Goal: Find specific page/section: Find specific page/section

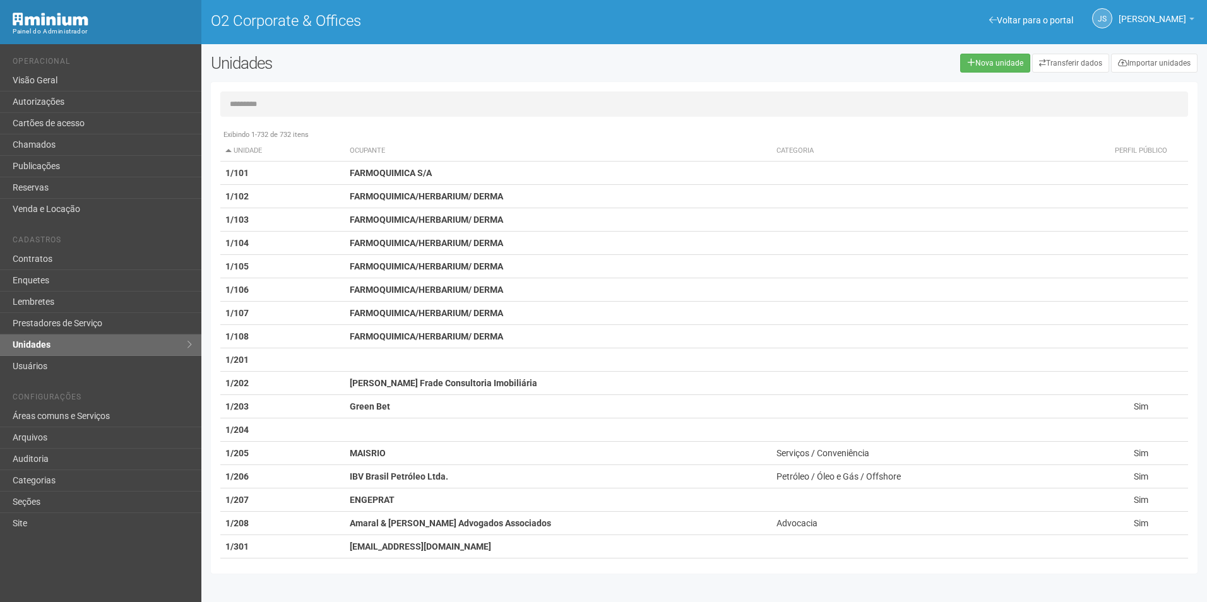
click at [292, 110] on input "text" at bounding box center [703, 103] width 967 height 25
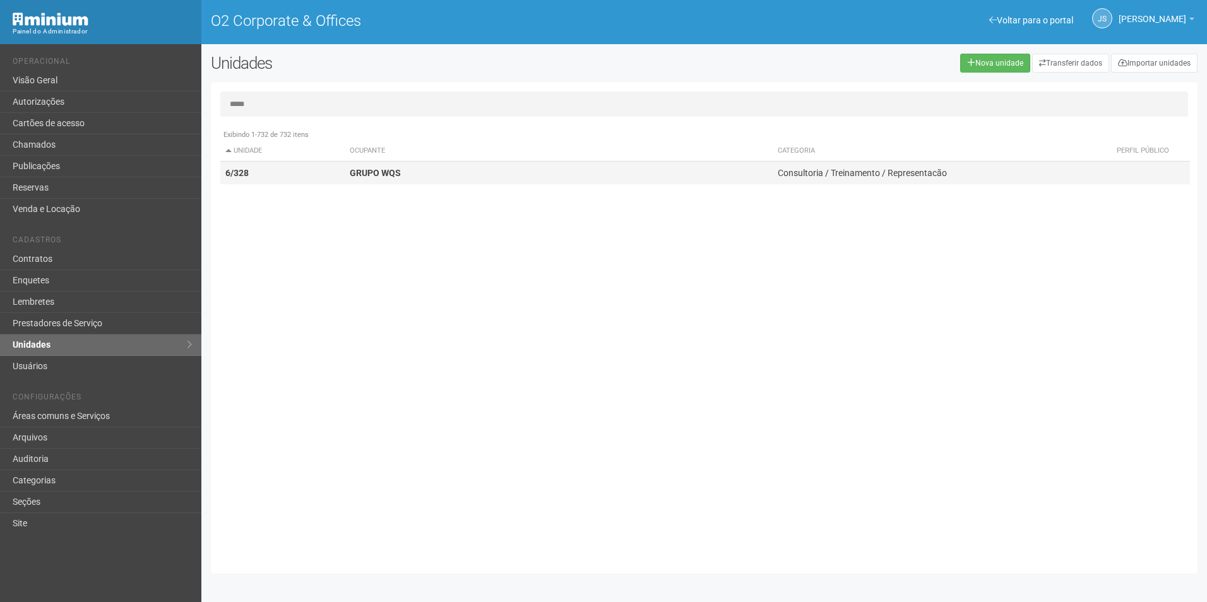
type input "*****"
click at [380, 170] on strong "GRUPO WQS" at bounding box center [375, 173] width 51 height 10
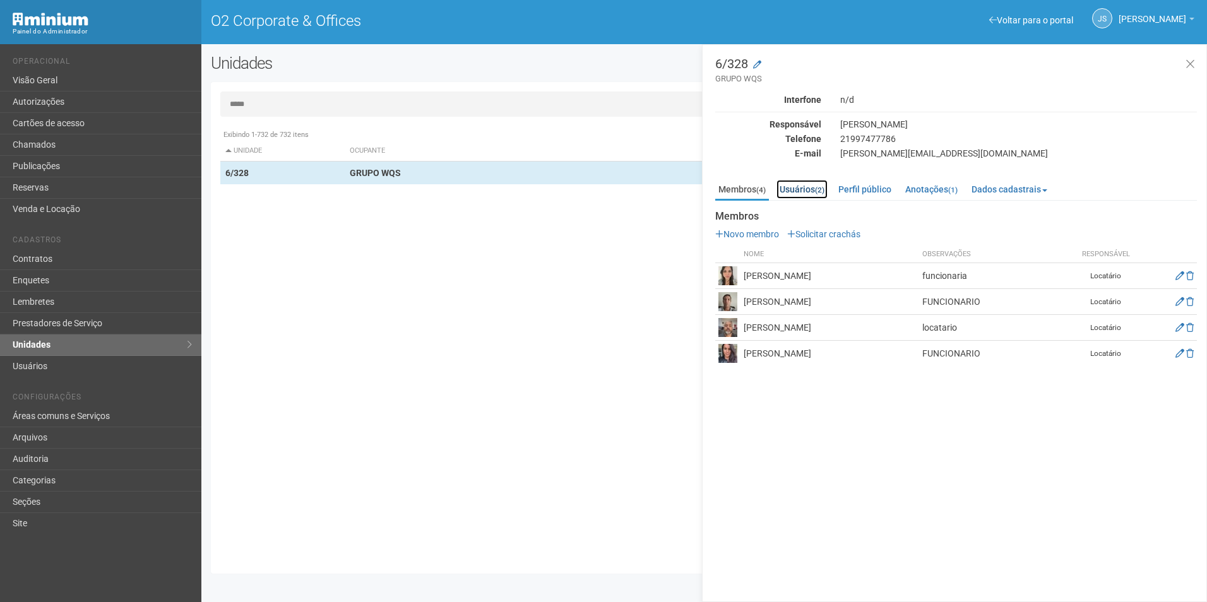
click at [798, 190] on link "Usuários (2)" at bounding box center [801, 189] width 51 height 19
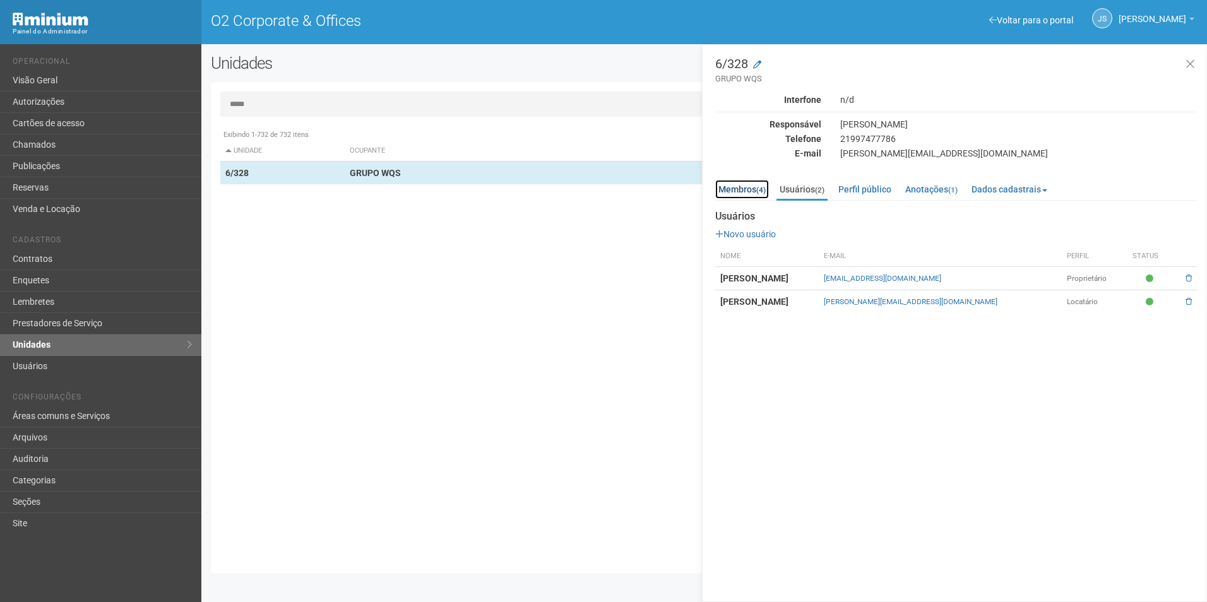
click at [729, 192] on link "Membros (4)" at bounding box center [742, 189] width 54 height 19
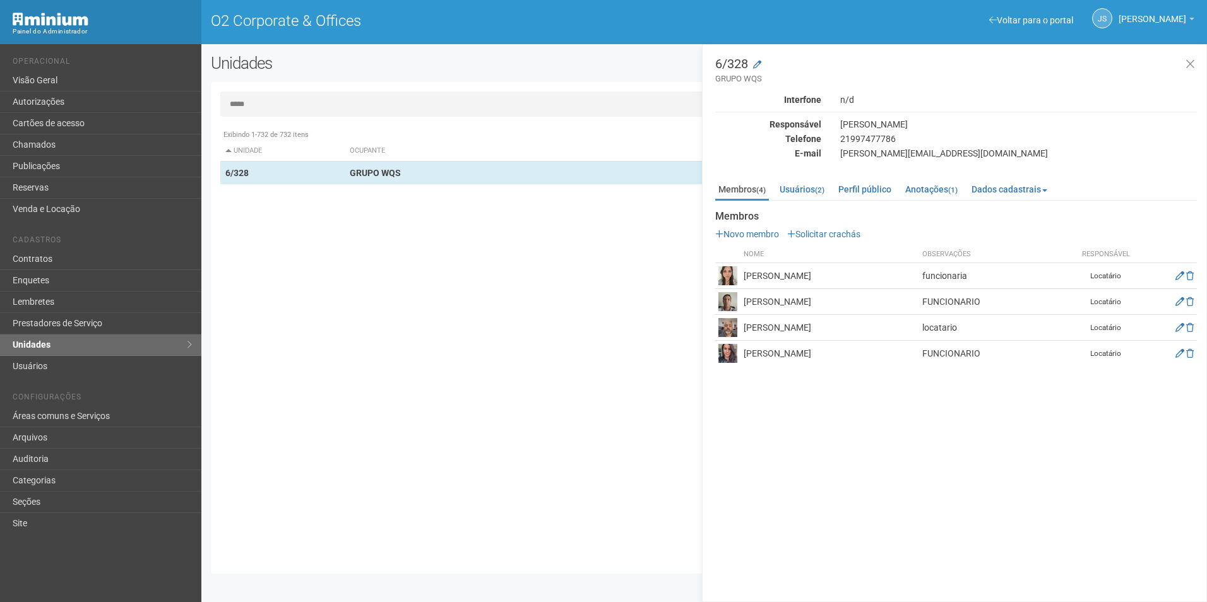
drag, startPoint x: 853, startPoint y: 353, endPoint x: 733, endPoint y: 357, distance: 120.0
click at [733, 357] on tr "[PERSON_NAME] FUNCIONARIO Locatário" at bounding box center [955, 354] width 481 height 26
drag, startPoint x: 733, startPoint y: 357, endPoint x: 844, endPoint y: 411, distance: 123.9
click at [844, 411] on div "6/328 GRUPO WQS Interfone n/d Responsável [PERSON_NAME] Telefone [PHONE_NUMBER]…" at bounding box center [954, 323] width 505 height 558
